Goal: Transaction & Acquisition: Purchase product/service

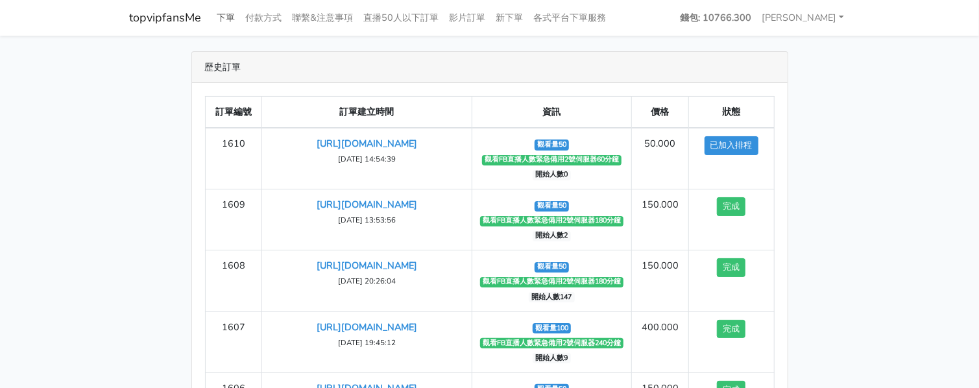
click at [229, 20] on link "下單" at bounding box center [226, 17] width 29 height 25
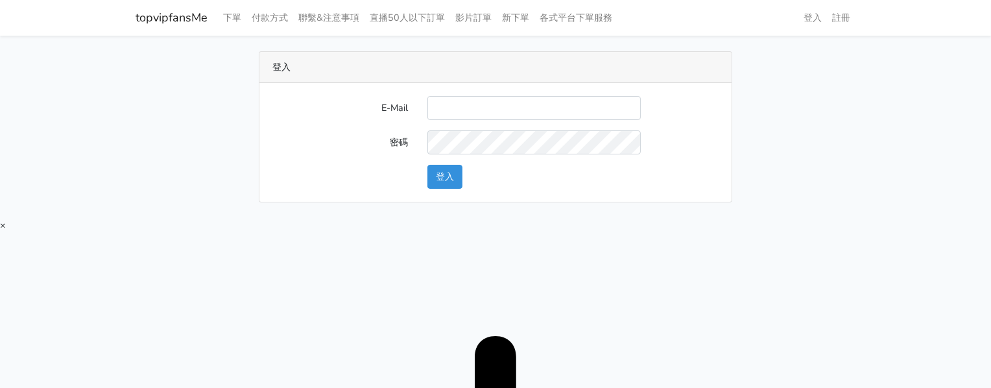
type input "twtop123@uahoo.com.tw"
click at [456, 175] on button "登入" at bounding box center [444, 177] width 35 height 24
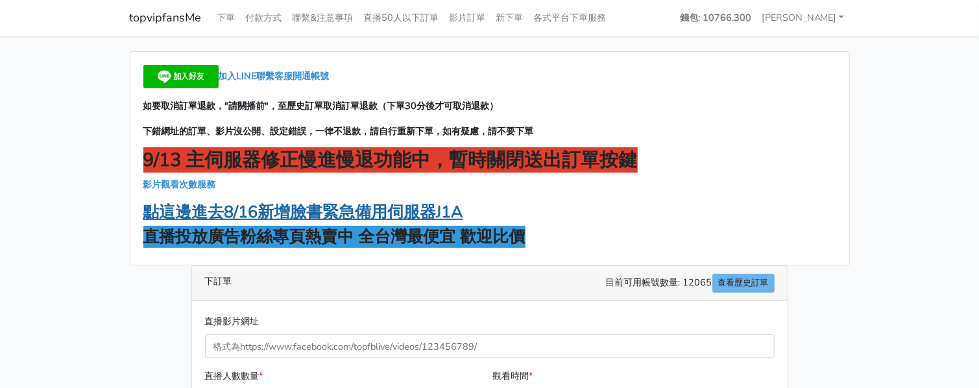
click at [387, 214] on strong "點這邊進去8/16新增臉書緊急備用伺服器J1A" at bounding box center [303, 212] width 320 height 22
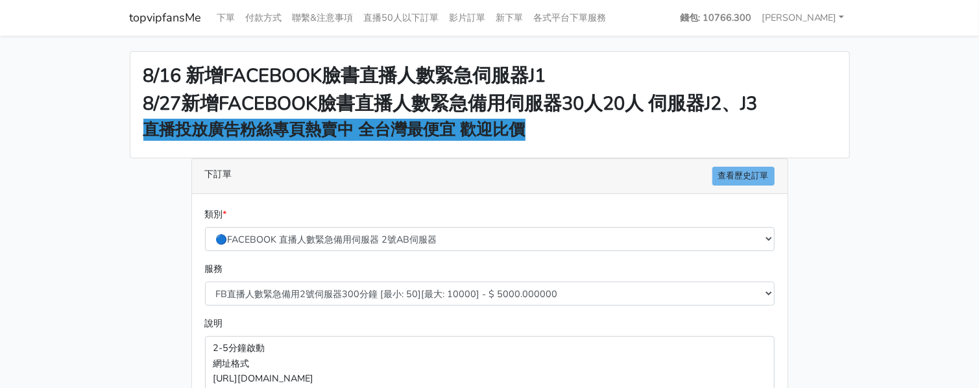
click at [861, 141] on main "8/16 新增FACEBOOK臉書直播人數緊急伺服器J1 8/27新增FACEBOOK臉書直播人數緊急備用伺服器30人20人 伺服器J2、J3 直播投放廣告粉…" at bounding box center [489, 348] width 979 height 625
